Goal: Task Accomplishment & Management: Manage account settings

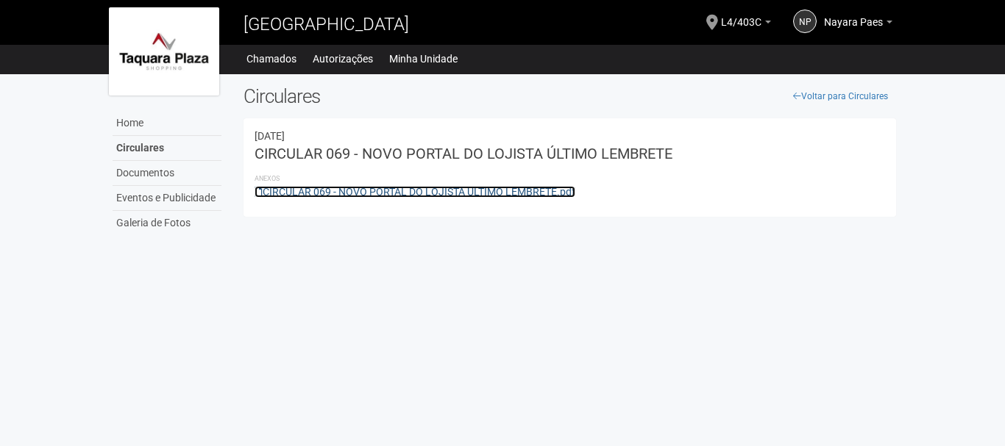
click at [447, 188] on link "CIRCULAR 069 - NOVO PORTAL DO LOJISTA ÚLTIMO LEMBRETE.pdf" at bounding box center [414, 192] width 321 height 12
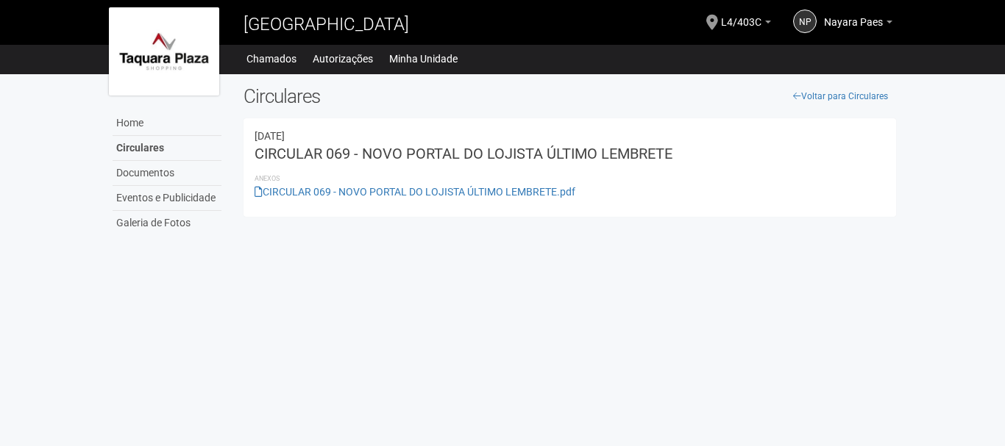
click at [824, 18] on div "NP Nayara Paes Nayara Paes franquiataquara@gmail.com Meu perfil Alterar senha S…" at bounding box center [831, 23] width 121 height 43
click at [846, 21] on span "Nayara Paes" at bounding box center [853, 15] width 59 height 26
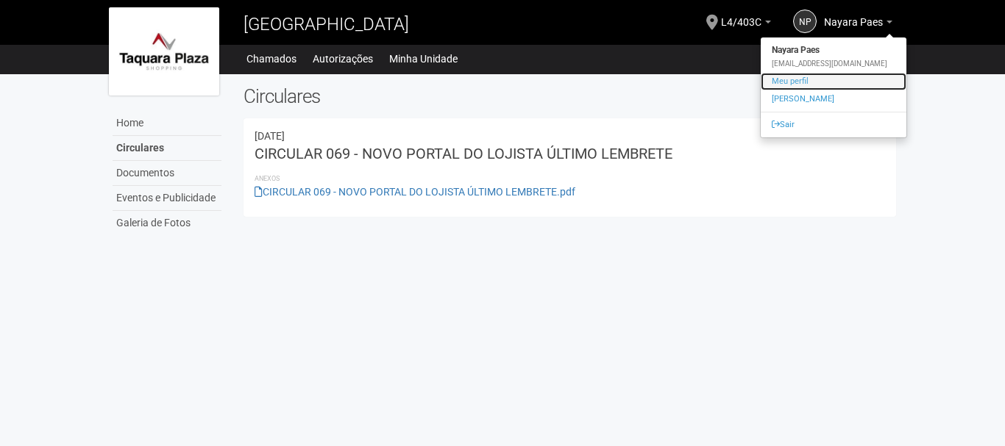
click at [788, 74] on link "Meu perfil" at bounding box center [833, 82] width 146 height 18
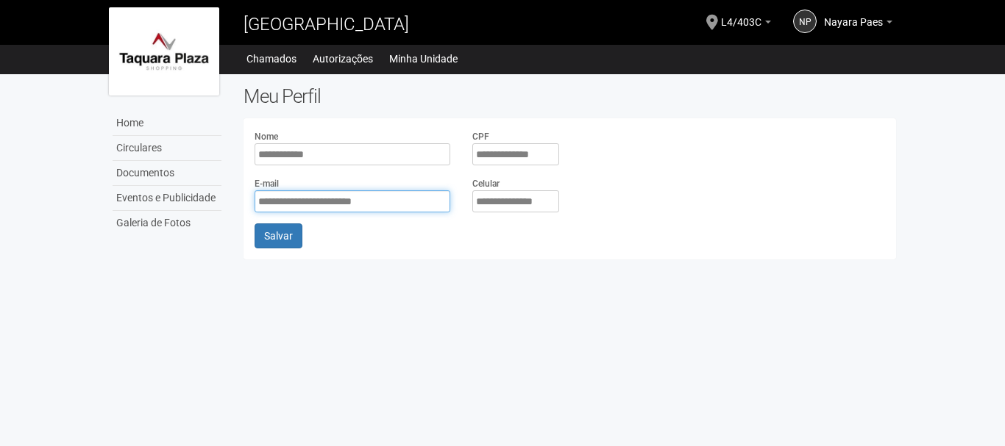
drag, startPoint x: 388, startPoint y: 203, endPoint x: 255, endPoint y: 200, distance: 133.1
click at [255, 200] on input "**********" at bounding box center [352, 201] width 196 height 22
